Goal: Task Accomplishment & Management: Complete application form

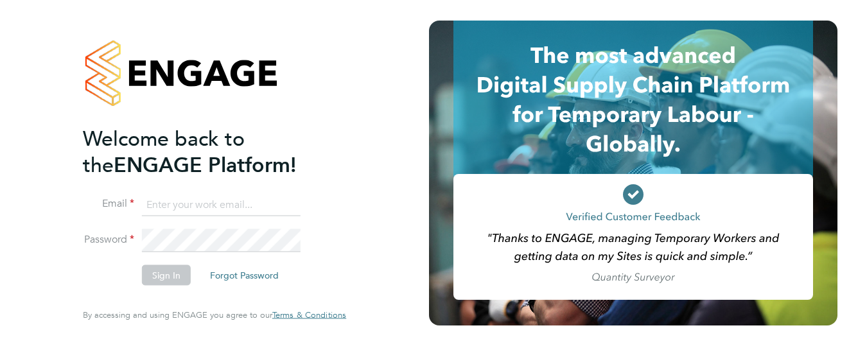
type input "[EMAIL_ADDRESS][DOMAIN_NAME]"
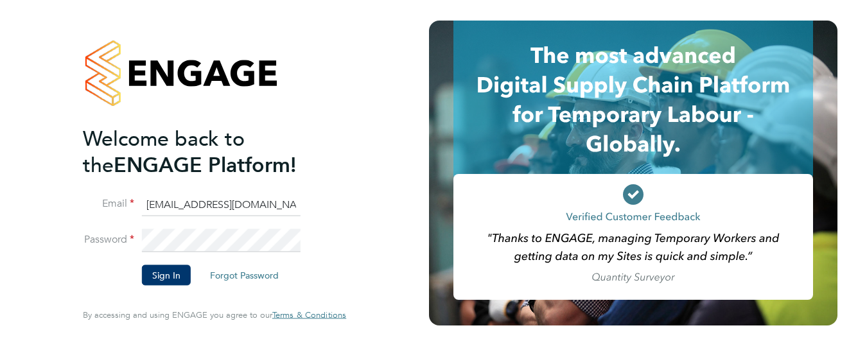
click at [199, 218] on li "Email [EMAIL_ADDRESS][DOMAIN_NAME]" at bounding box center [208, 211] width 251 height 36
click at [168, 274] on button "Sign In" at bounding box center [166, 275] width 49 height 21
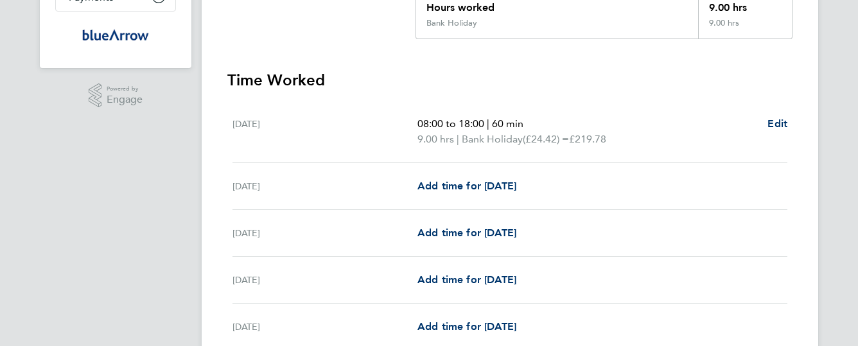
scroll to position [283, 0]
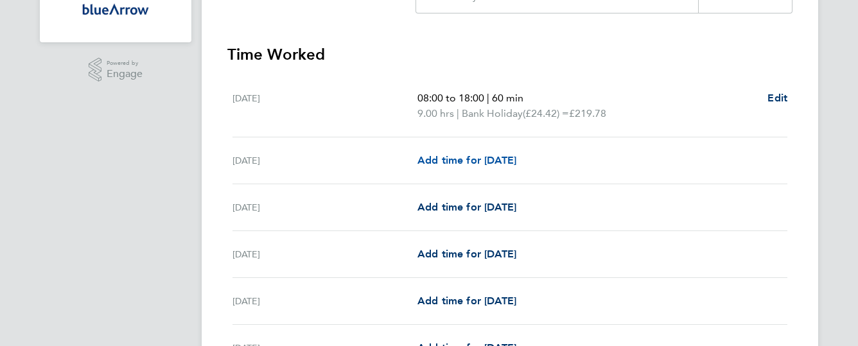
click at [475, 161] on span "Add time for [DATE]" at bounding box center [467, 160] width 99 height 12
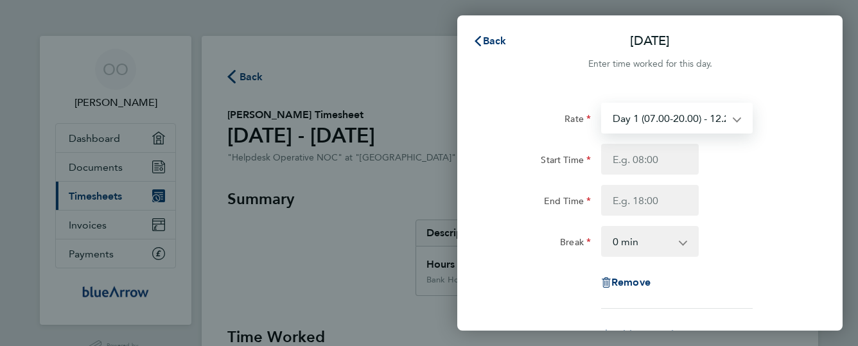
click at [702, 119] on select "Day 1 (07.00-20.00) - 12.21 Sunday (to Midnight) - 24.42 Bank Holiday - 24.42 E…" at bounding box center [670, 118] width 134 height 28
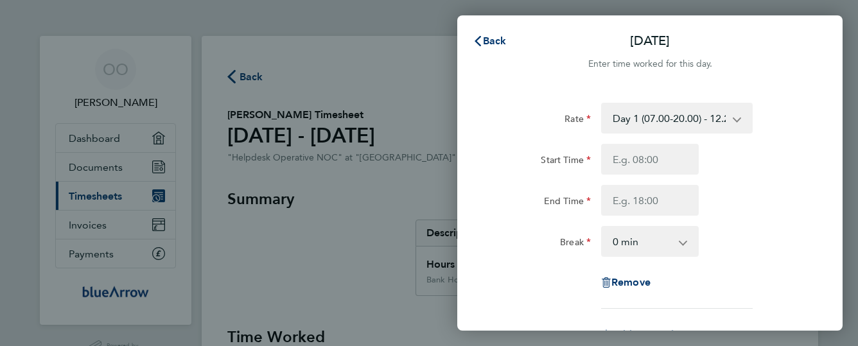
click at [793, 152] on div "Start Time" at bounding box center [650, 159] width 324 height 31
click at [684, 157] on input "Start Time" at bounding box center [650, 159] width 98 height 31
type input "09:30"
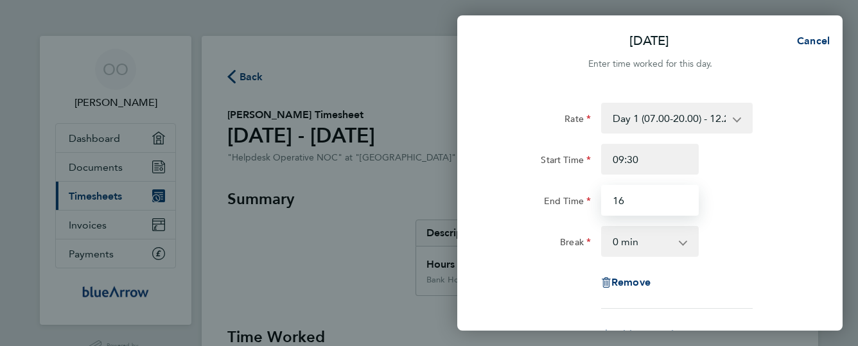
type input "16:00"
click at [739, 262] on div "Rate Day 1 (07.00-20.00) - 12.21 Sunday (to Midnight) - 24.42 Bank Holiday - 24…" at bounding box center [650, 206] width 314 height 206
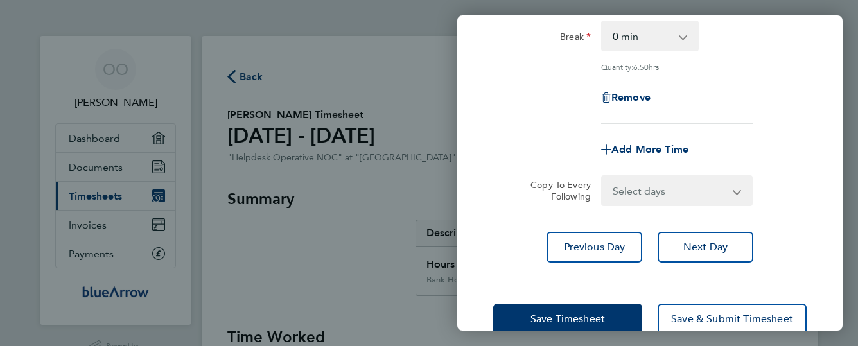
scroll to position [234, 0]
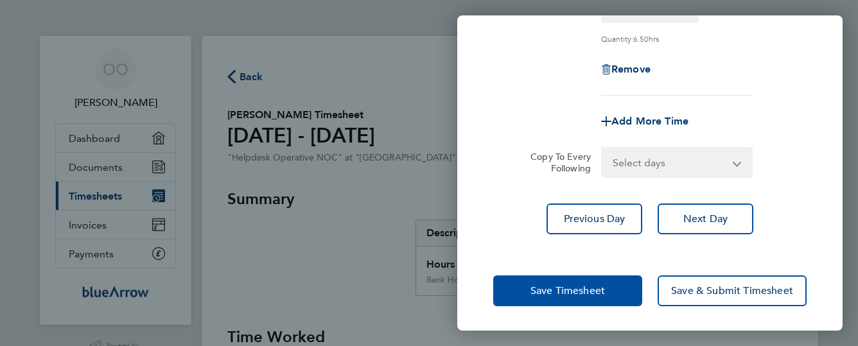
click at [606, 285] on button "Save Timesheet" at bounding box center [567, 291] width 149 height 31
